Goal: Task Accomplishment & Management: Manage account settings

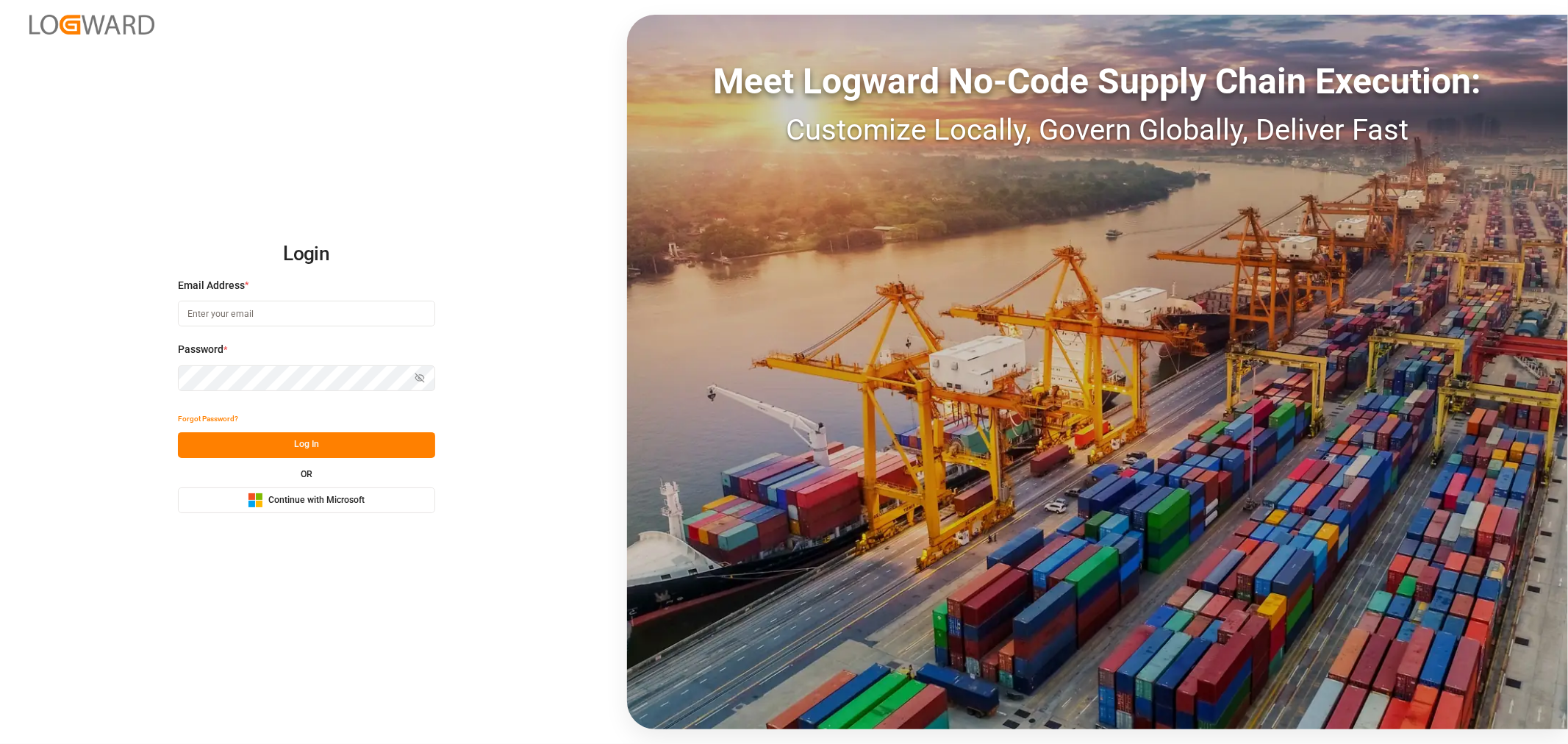
click at [306, 317] on input at bounding box center [306, 314] width 257 height 26
type input "shashidhar.mm@logward.com"
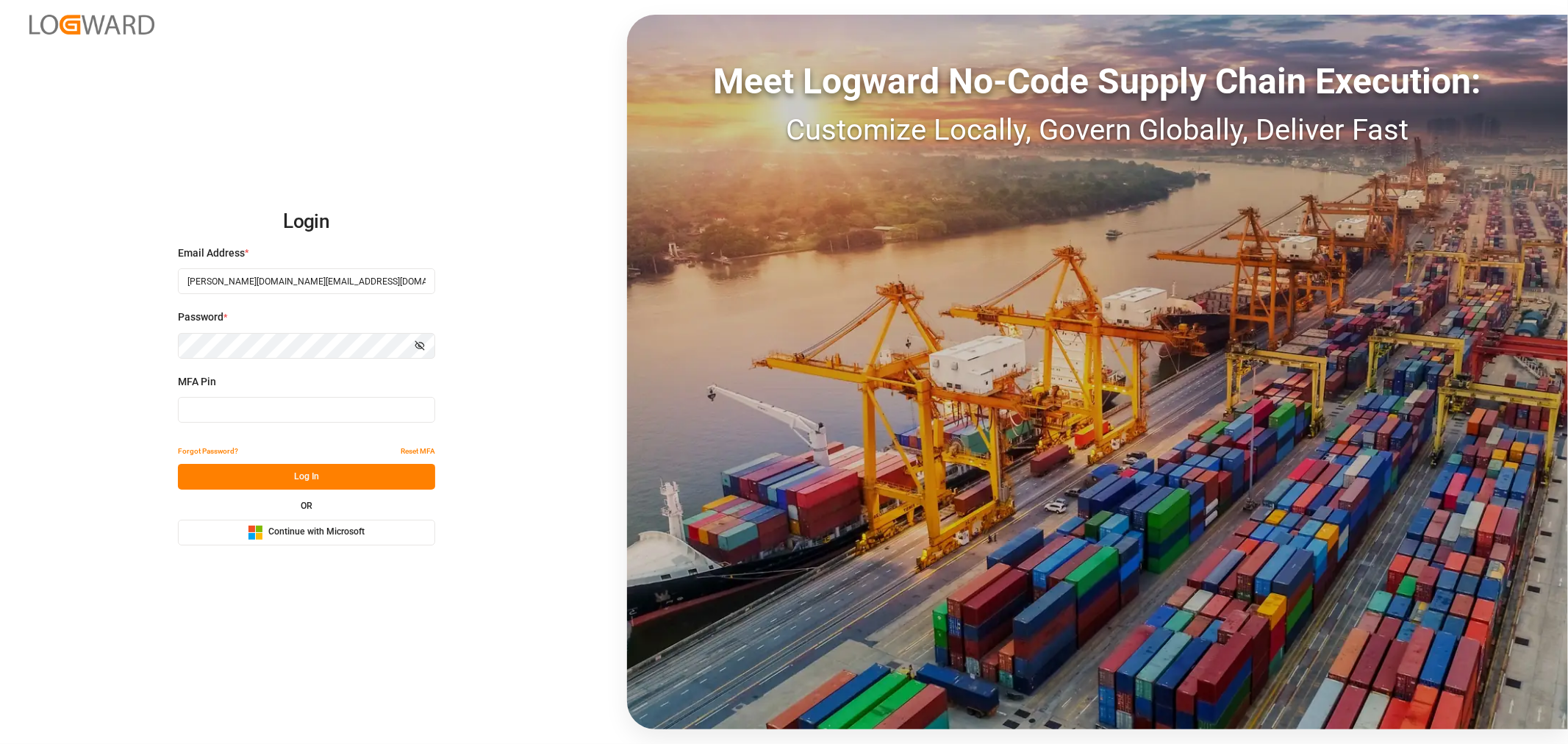
type input "521623"
click at [306, 531] on span "Continue with Microsoft" at bounding box center [317, 532] width 96 height 14
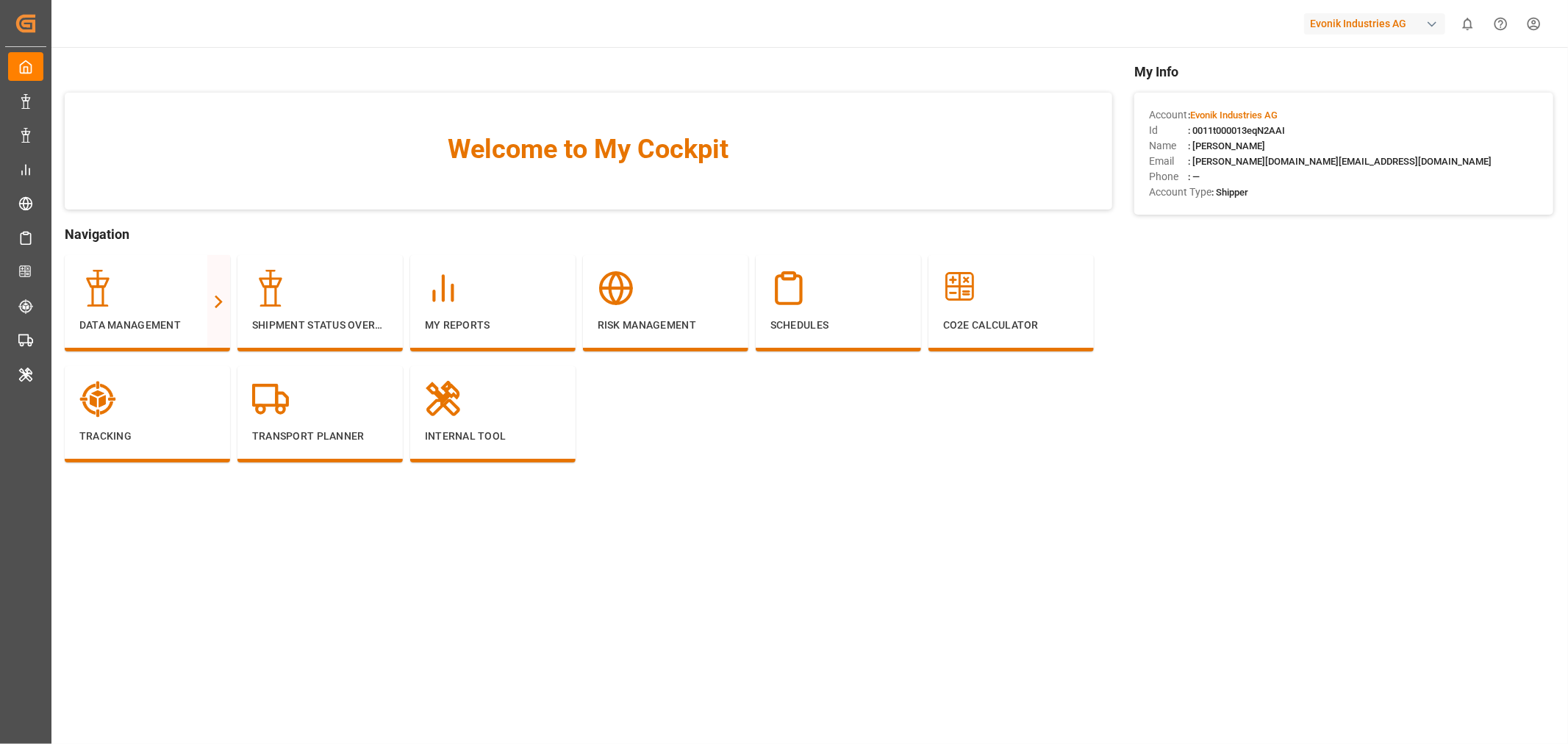
click at [1436, 23] on div "button" at bounding box center [1432, 25] width 15 height 15
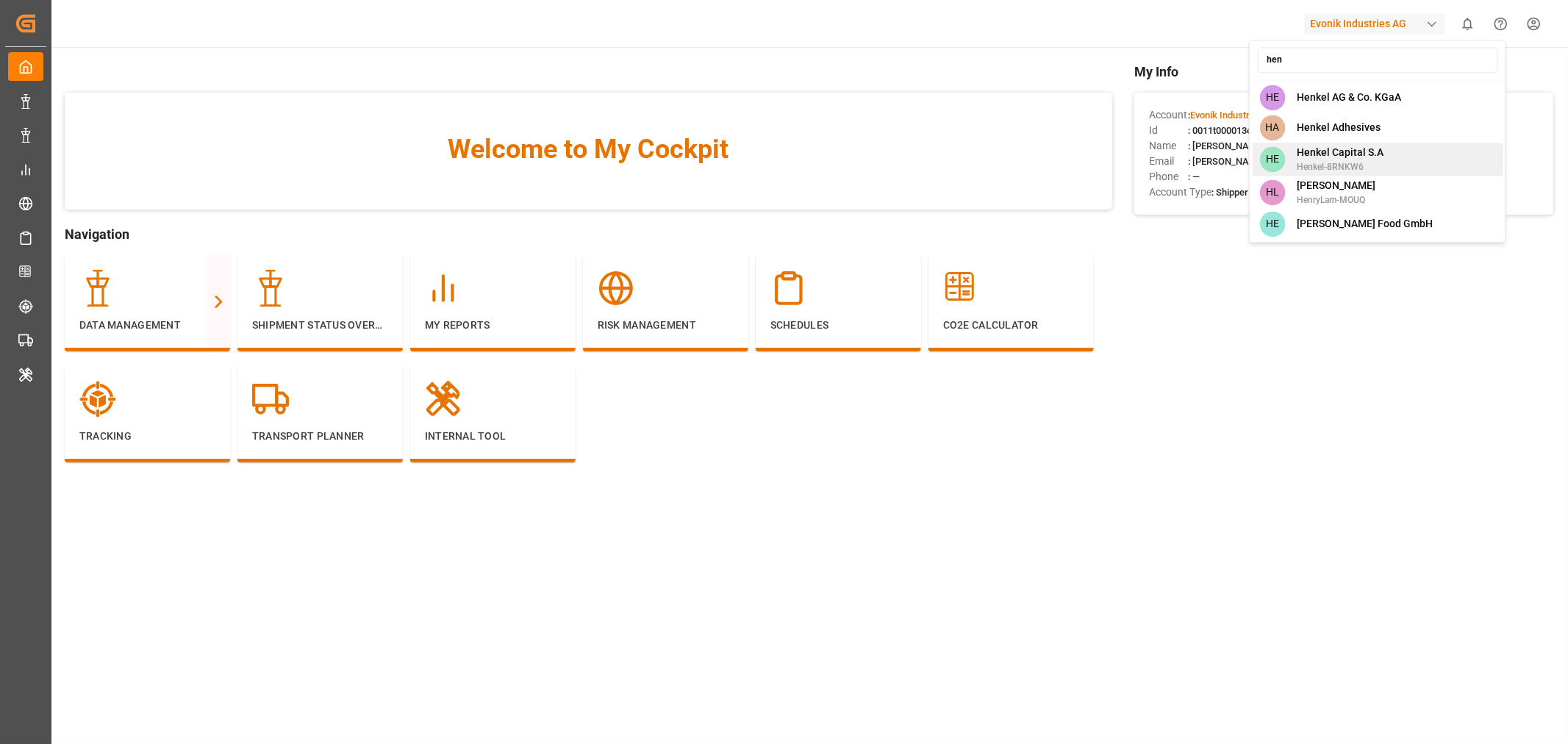
type input "hen"
click at [1348, 152] on span "Henkel Capital S.A" at bounding box center [1341, 152] width 87 height 16
